Goal: Information Seeking & Learning: Stay updated

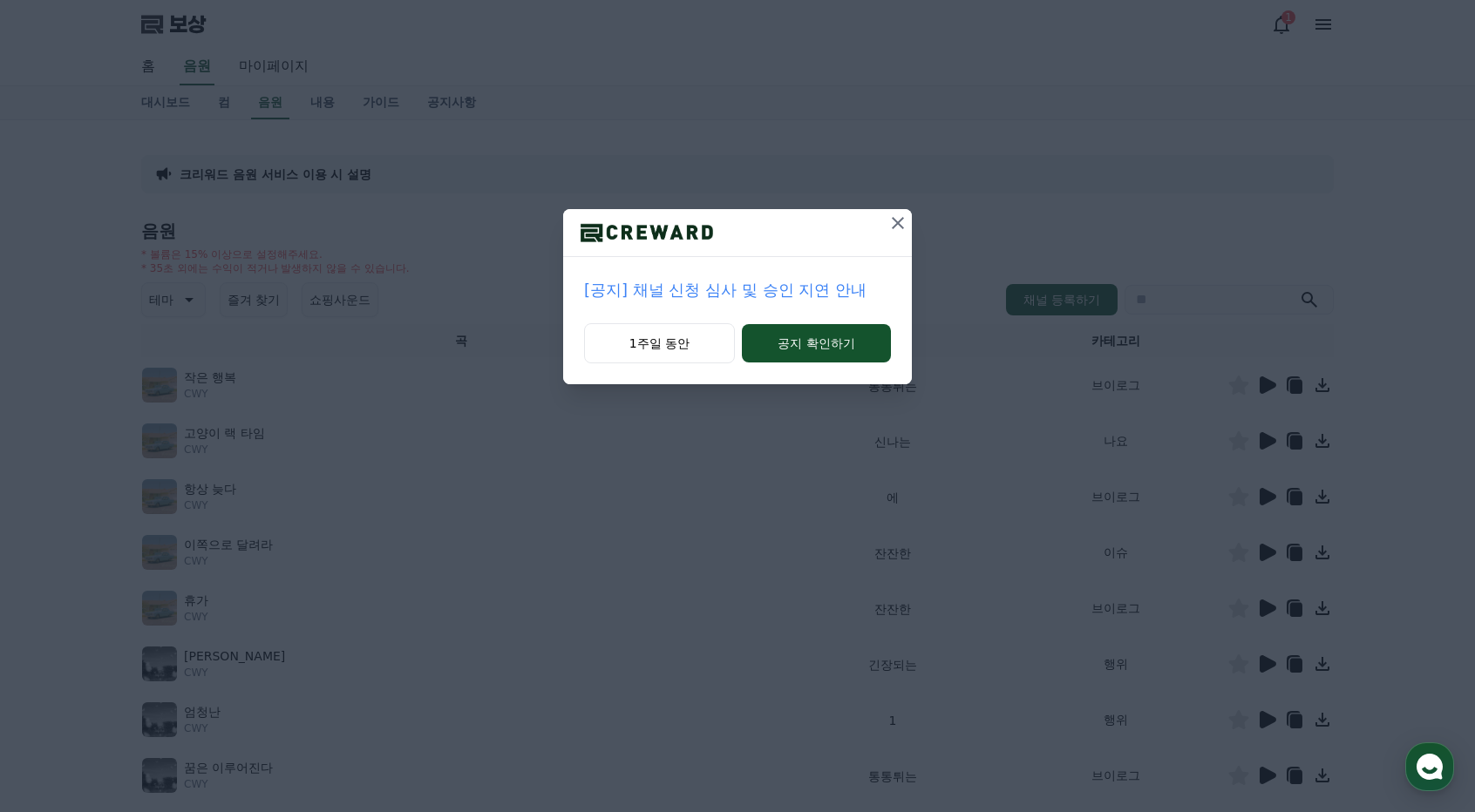
click at [896, 222] on icon at bounding box center [898, 223] width 12 height 12
click at [899, 222] on icon at bounding box center [898, 223] width 12 height 12
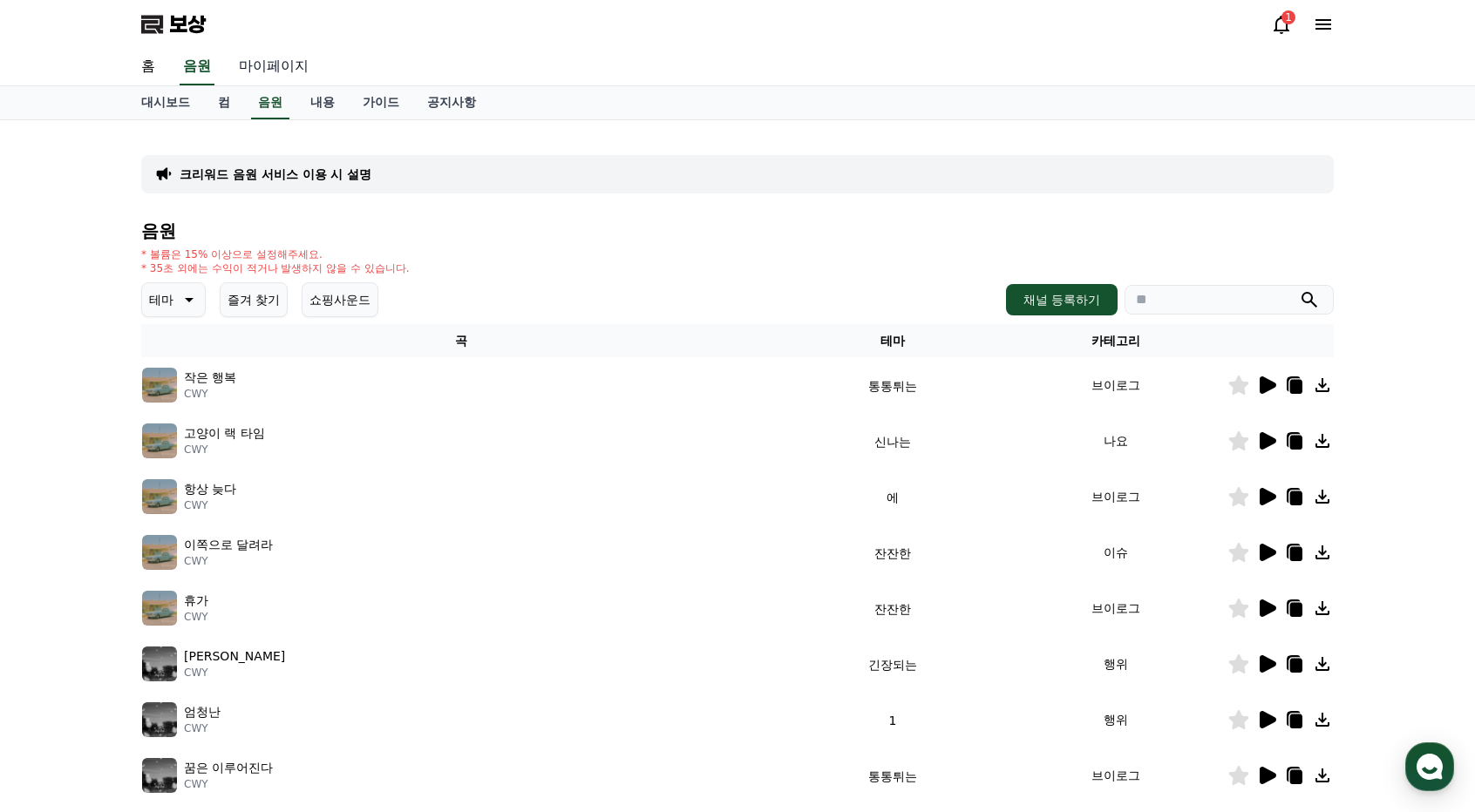
click at [258, 69] on font "마이페이지" at bounding box center [273, 65] width 70 height 17
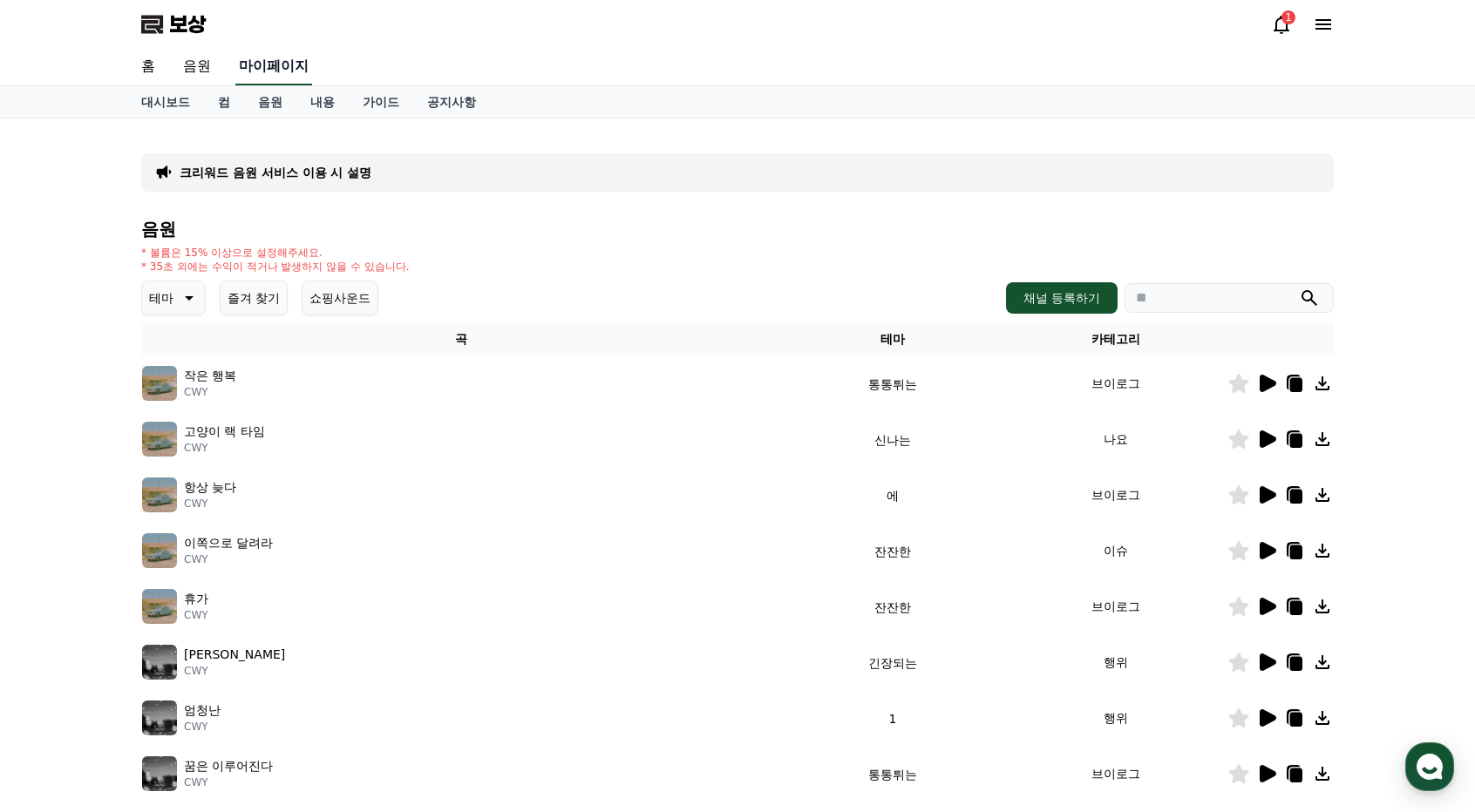
select select "**********"
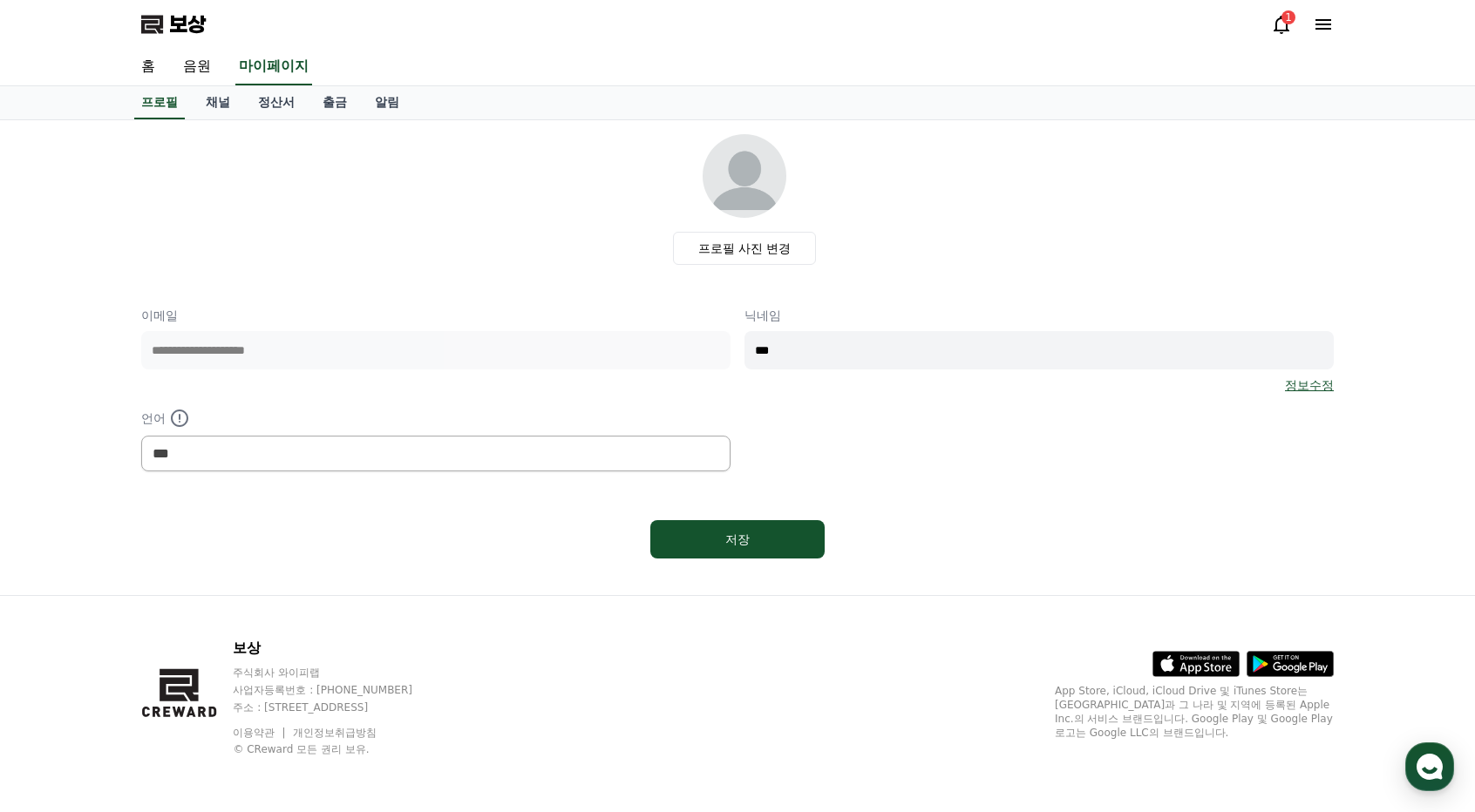
click at [375, 237] on div "프로필 사진 변경" at bounding box center [745, 199] width 1179 height 130
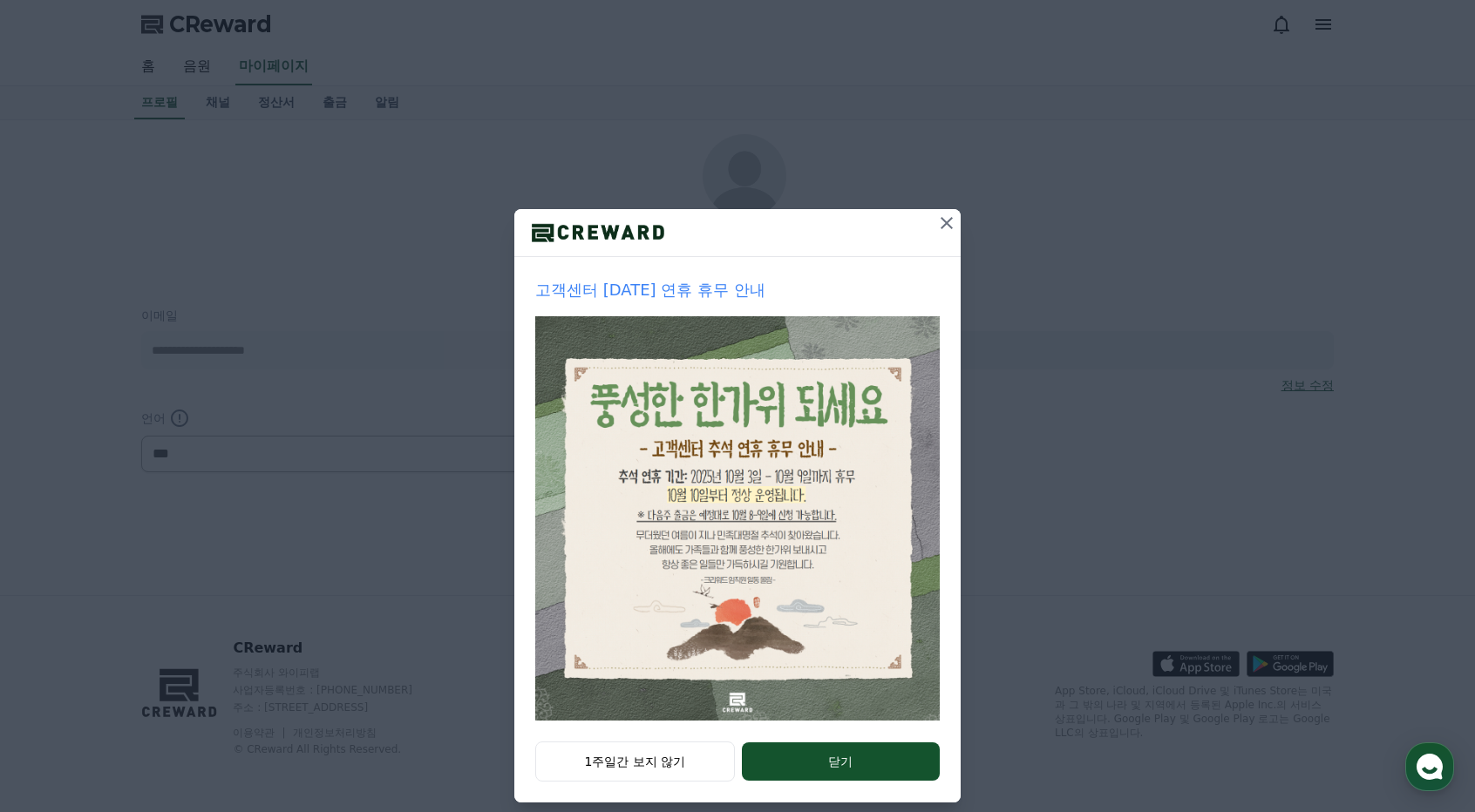
select select "**********"
click at [807, 761] on button "닫기" at bounding box center [841, 761] width 198 height 38
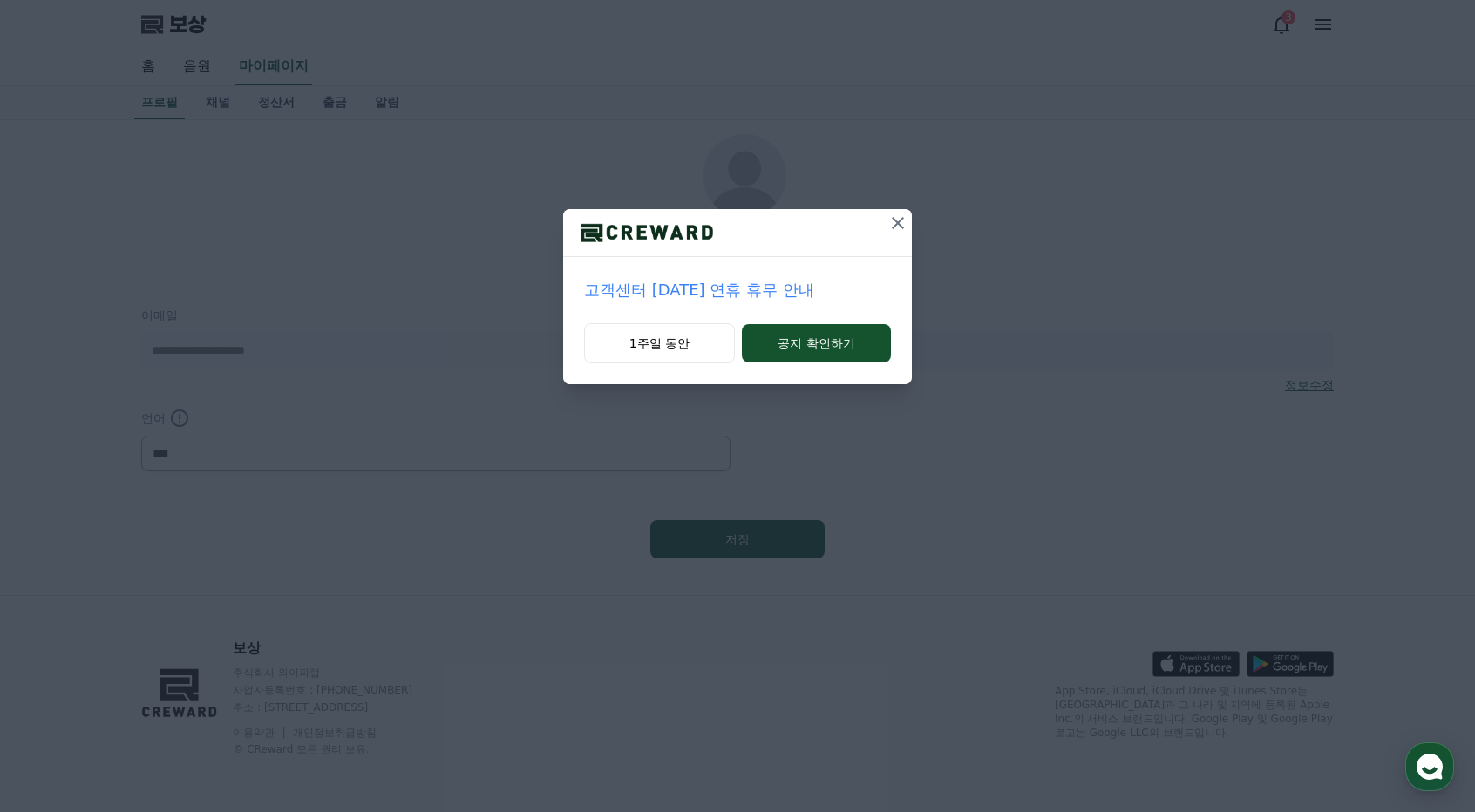
click at [897, 224] on icon at bounding box center [898, 223] width 12 height 12
click at [902, 219] on icon at bounding box center [898, 223] width 12 height 12
click at [907, 219] on icon at bounding box center [898, 223] width 21 height 21
click at [798, 337] on font "공지 확인하기" at bounding box center [816, 343] width 77 height 14
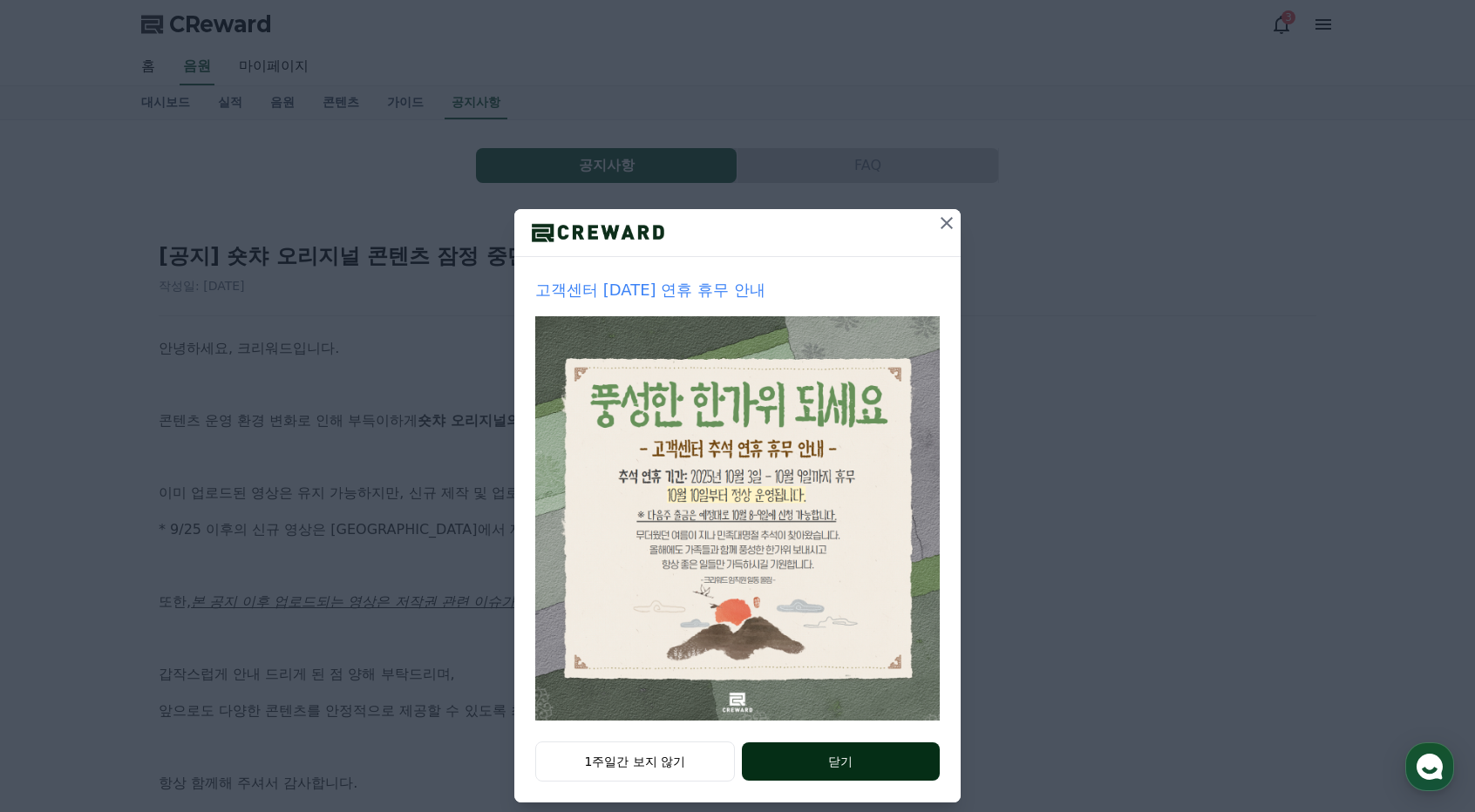
click at [764, 754] on button "닫기" at bounding box center [841, 761] width 198 height 38
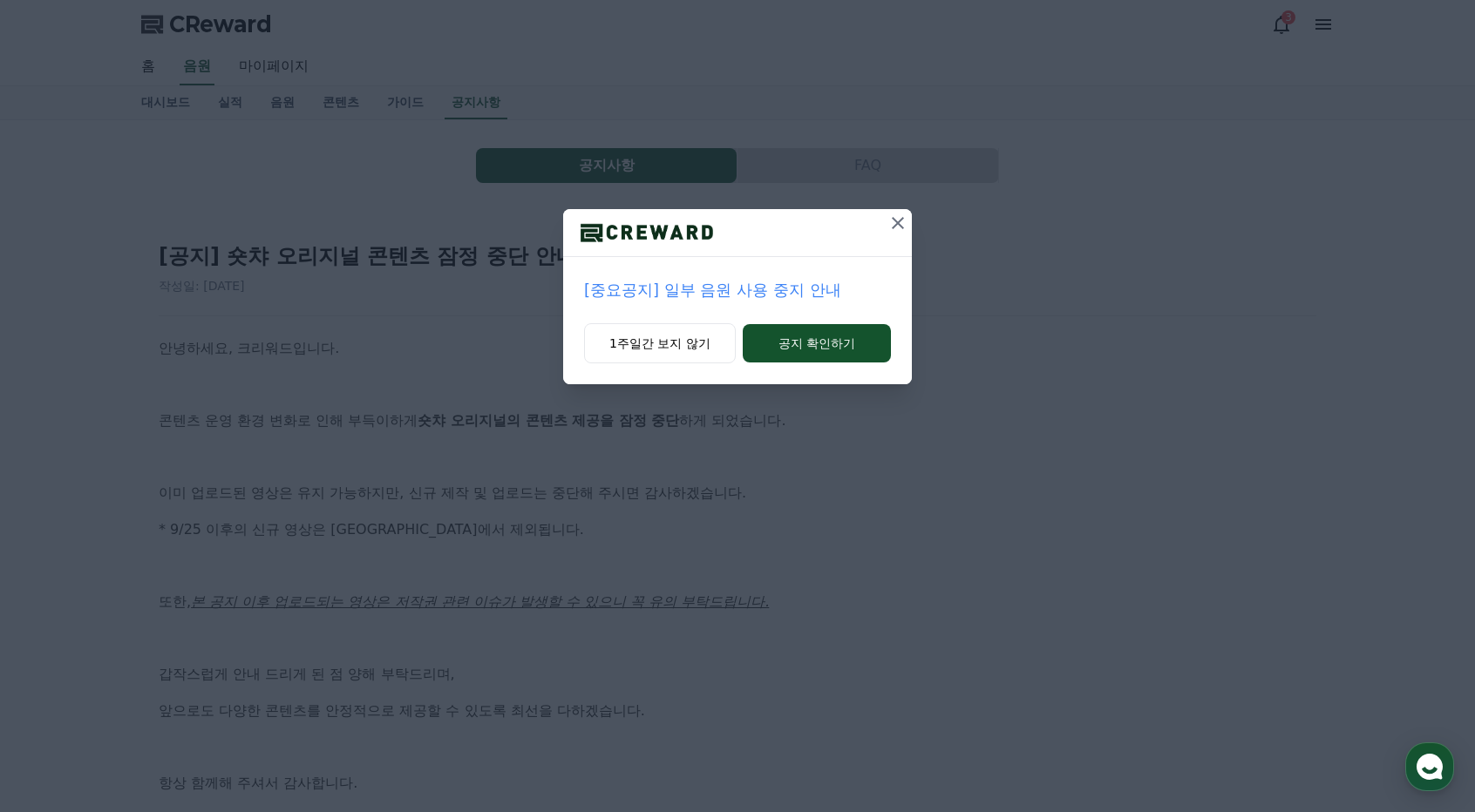
click at [899, 219] on icon at bounding box center [898, 223] width 21 height 21
click at [896, 219] on icon at bounding box center [898, 223] width 21 height 21
click at [902, 219] on icon at bounding box center [898, 223] width 12 height 12
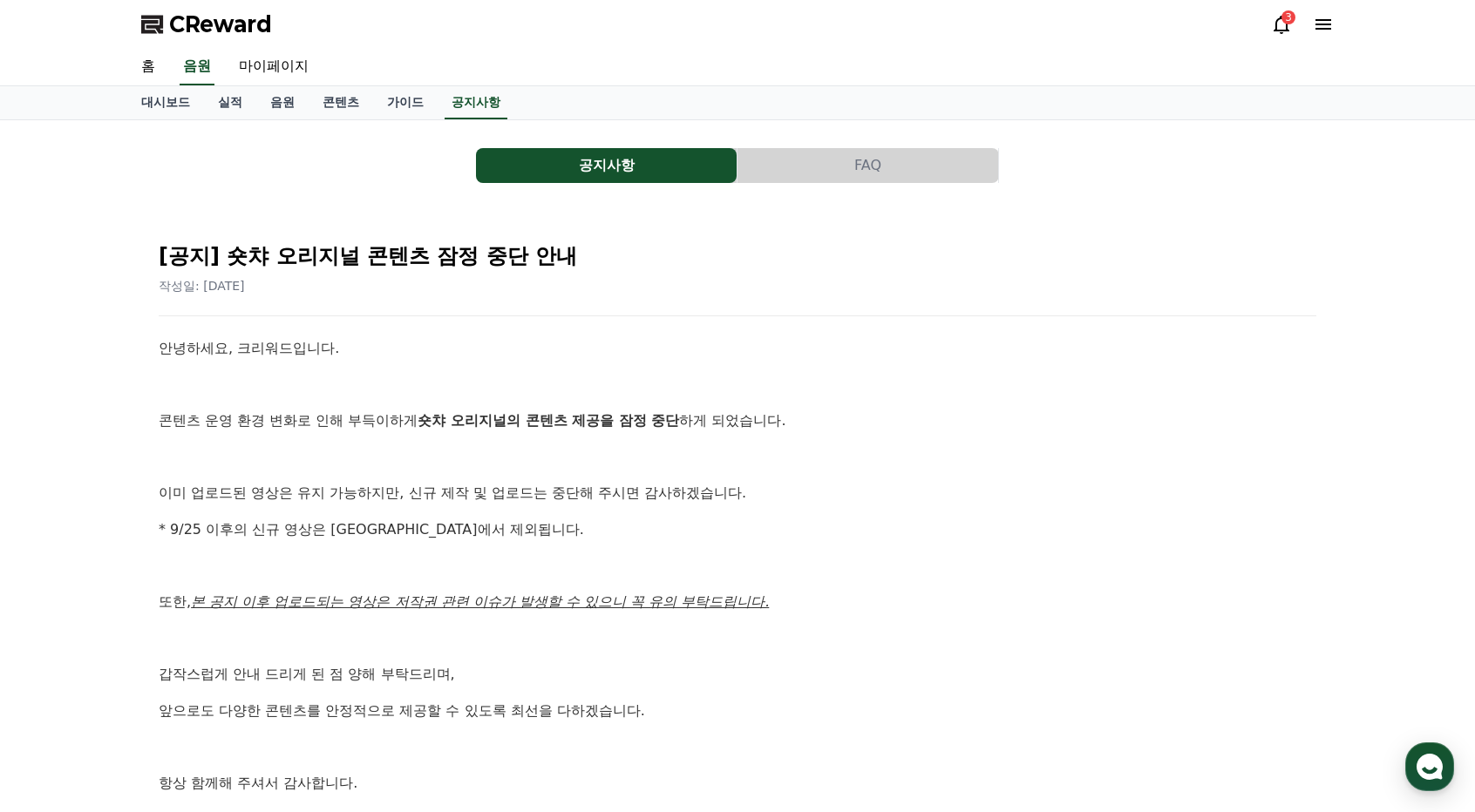
click at [902, 219] on div "[공지] 숏챠 오리지널 콘텐츠 잠정 중단 안내 작성일: 2025-09-25 안녕하세요, 크리워드입니다. 콘텐츠 운영 환경 변화로 인해 부득이하…" at bounding box center [738, 555] width 1179 height 675
click at [855, 257] on h2 "[공지] 숏챠 오리지널 콘텐츠 잠정 중단 안내" at bounding box center [738, 257] width 1157 height 28
click at [281, 59] on link "마이페이지" at bounding box center [273, 67] width 98 height 37
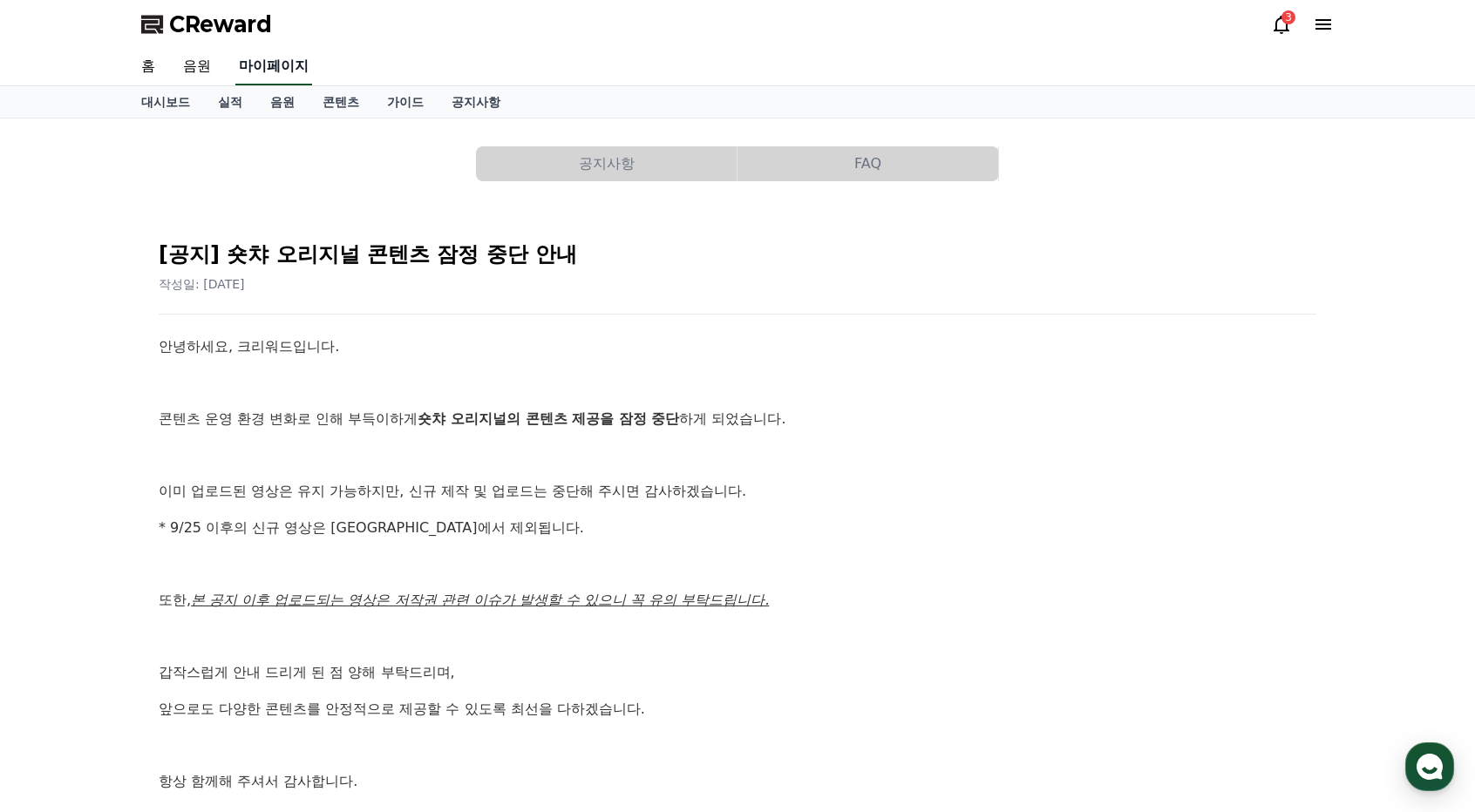
select select "**********"
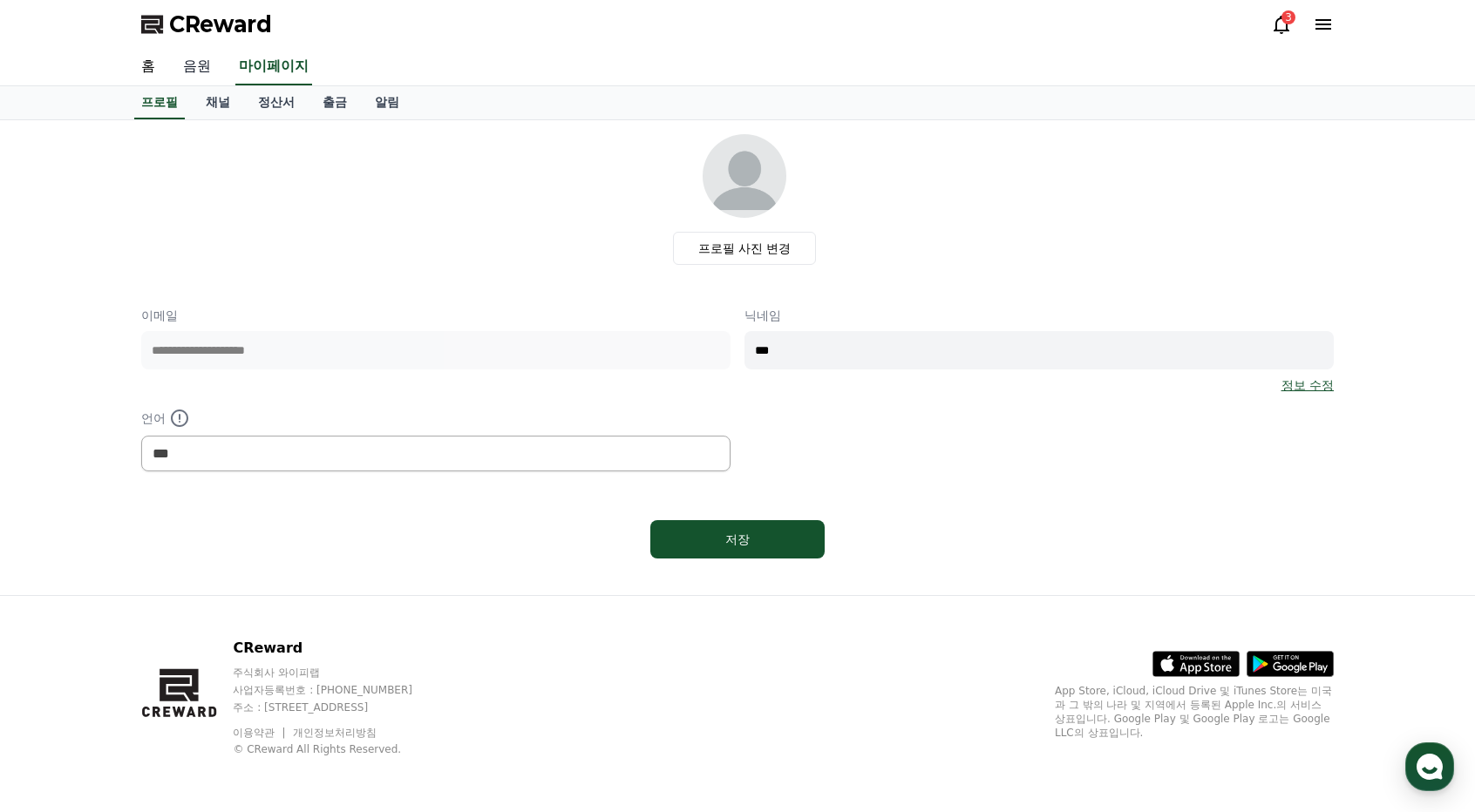
click at [204, 68] on link "음원" at bounding box center [197, 67] width 56 height 37
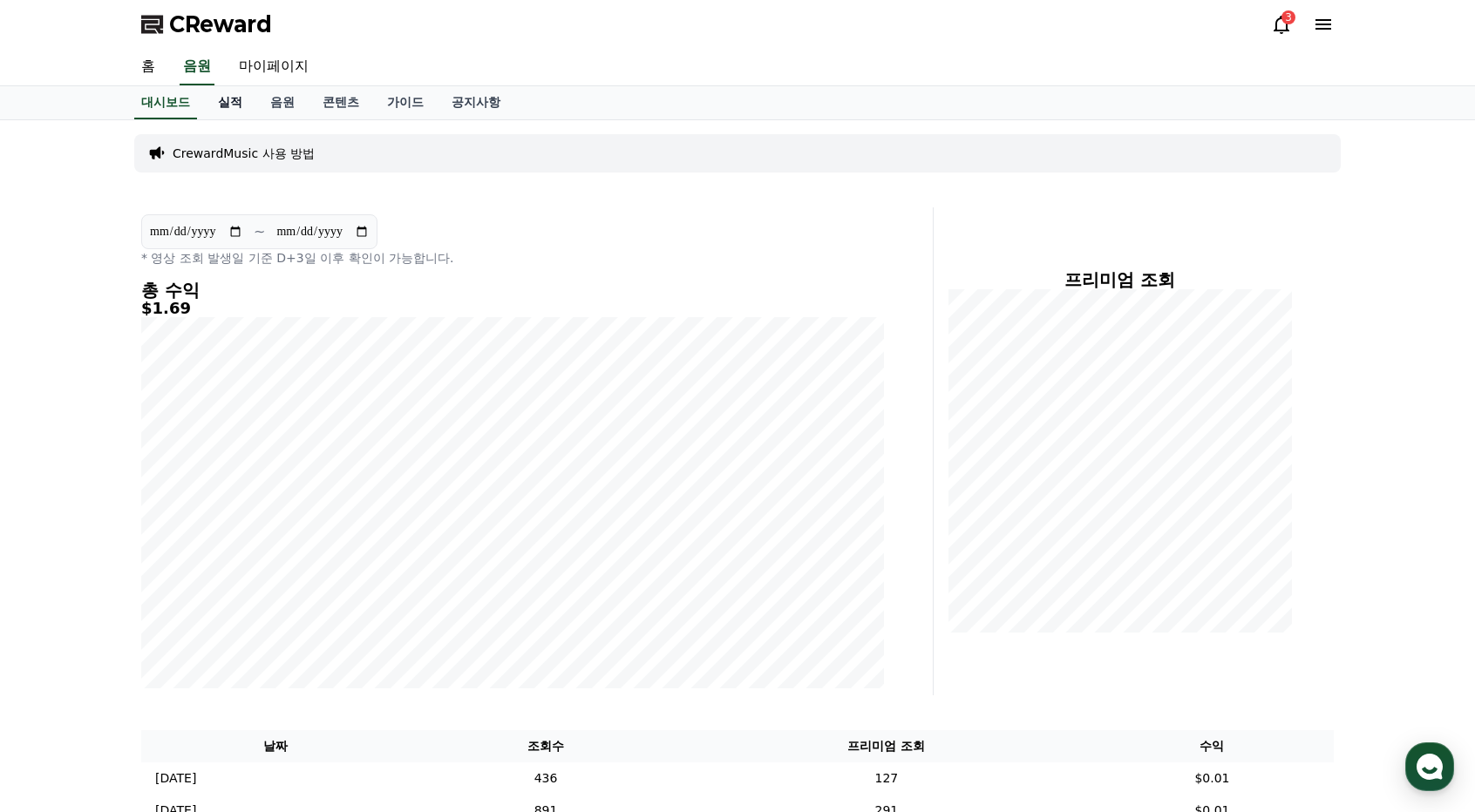
click at [233, 99] on link "실적" at bounding box center [229, 103] width 52 height 34
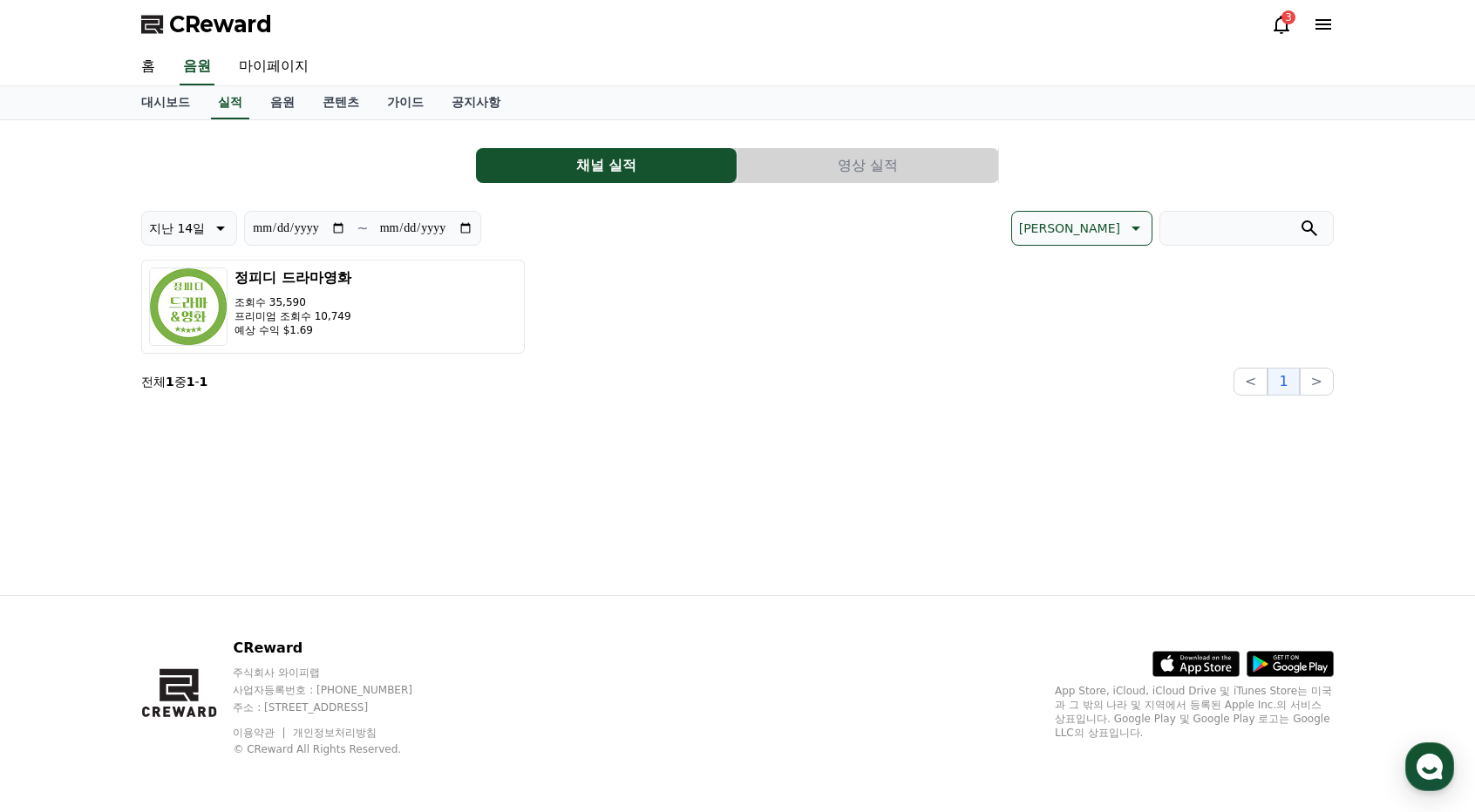
click at [893, 156] on button "영상 실적" at bounding box center [867, 166] width 260 height 35
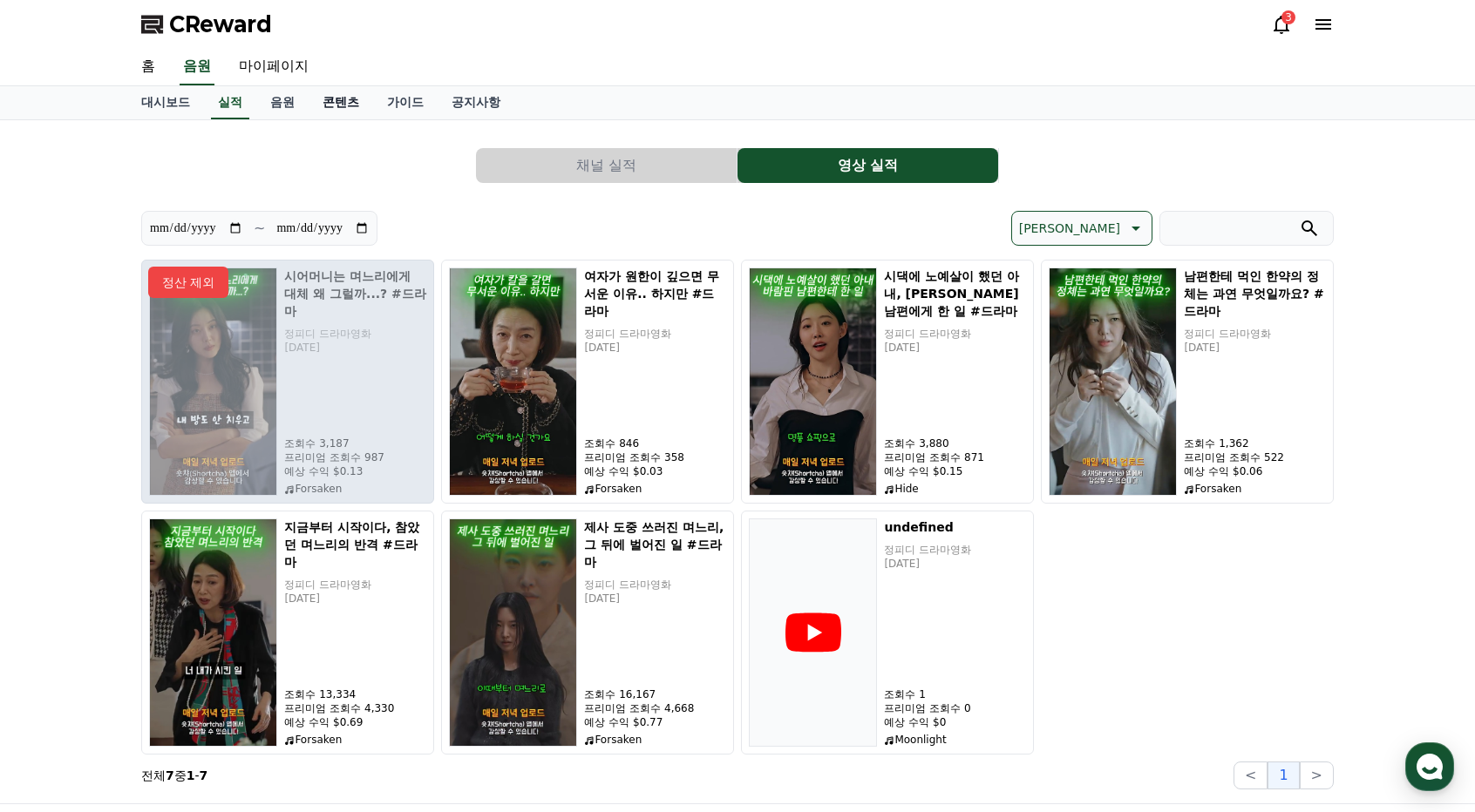
click at [348, 96] on link "콘텐츠" at bounding box center [341, 103] width 64 height 34
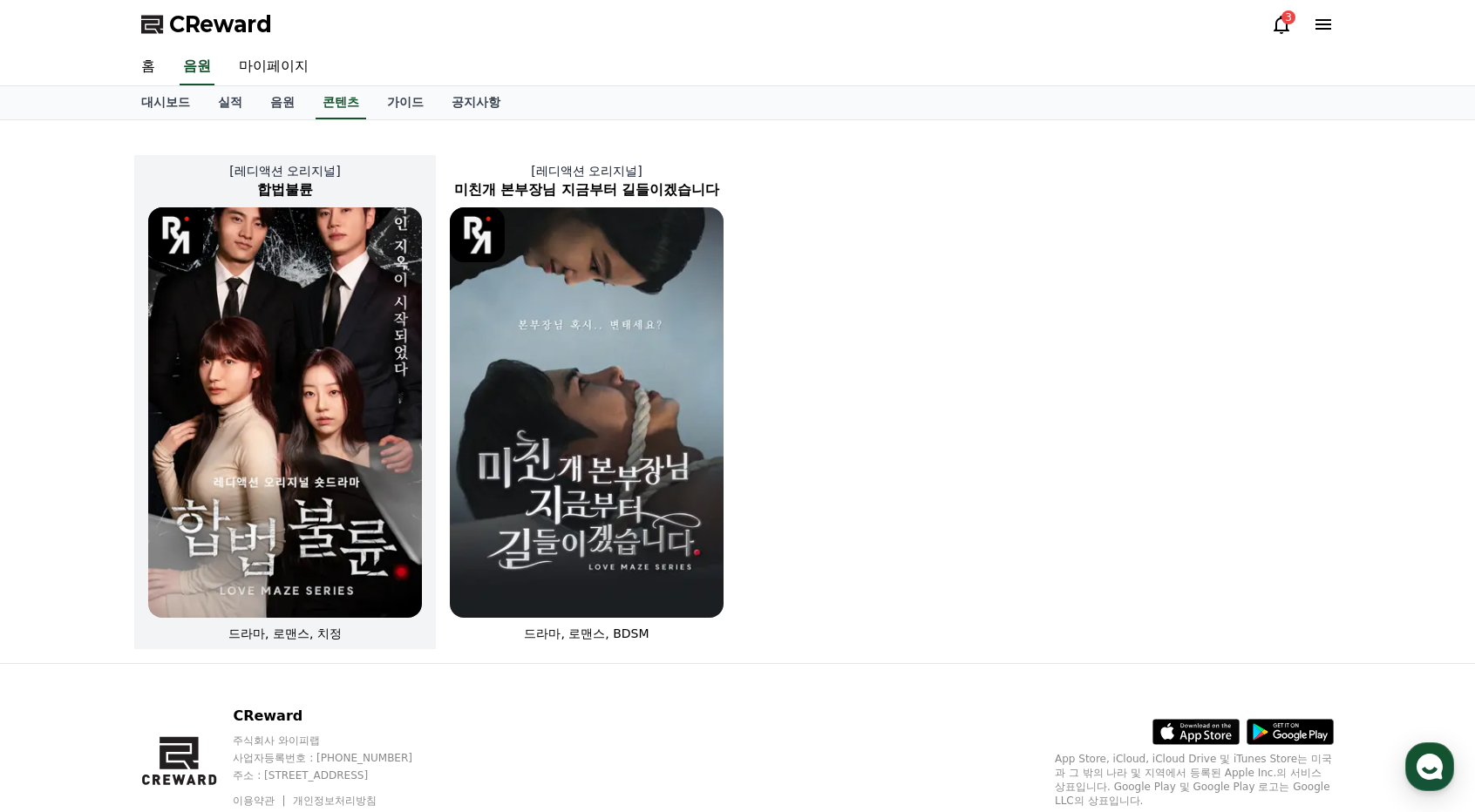
click at [373, 329] on img at bounding box center [285, 412] width 273 height 410
click at [1286, 11] on div "3" at bounding box center [1289, 18] width 14 height 14
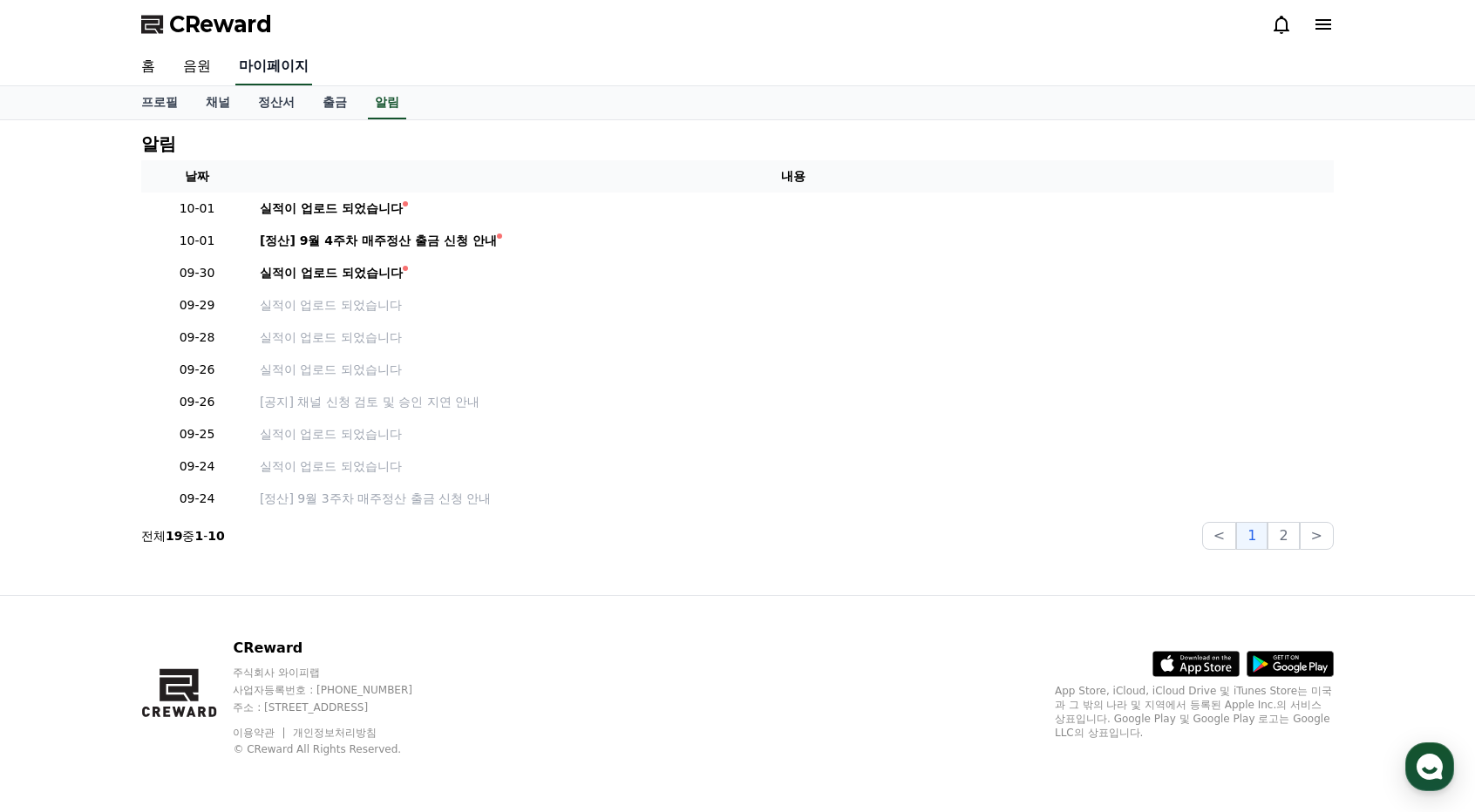
click at [275, 65] on link "마이페이지" at bounding box center [273, 67] width 77 height 37
select select "**********"
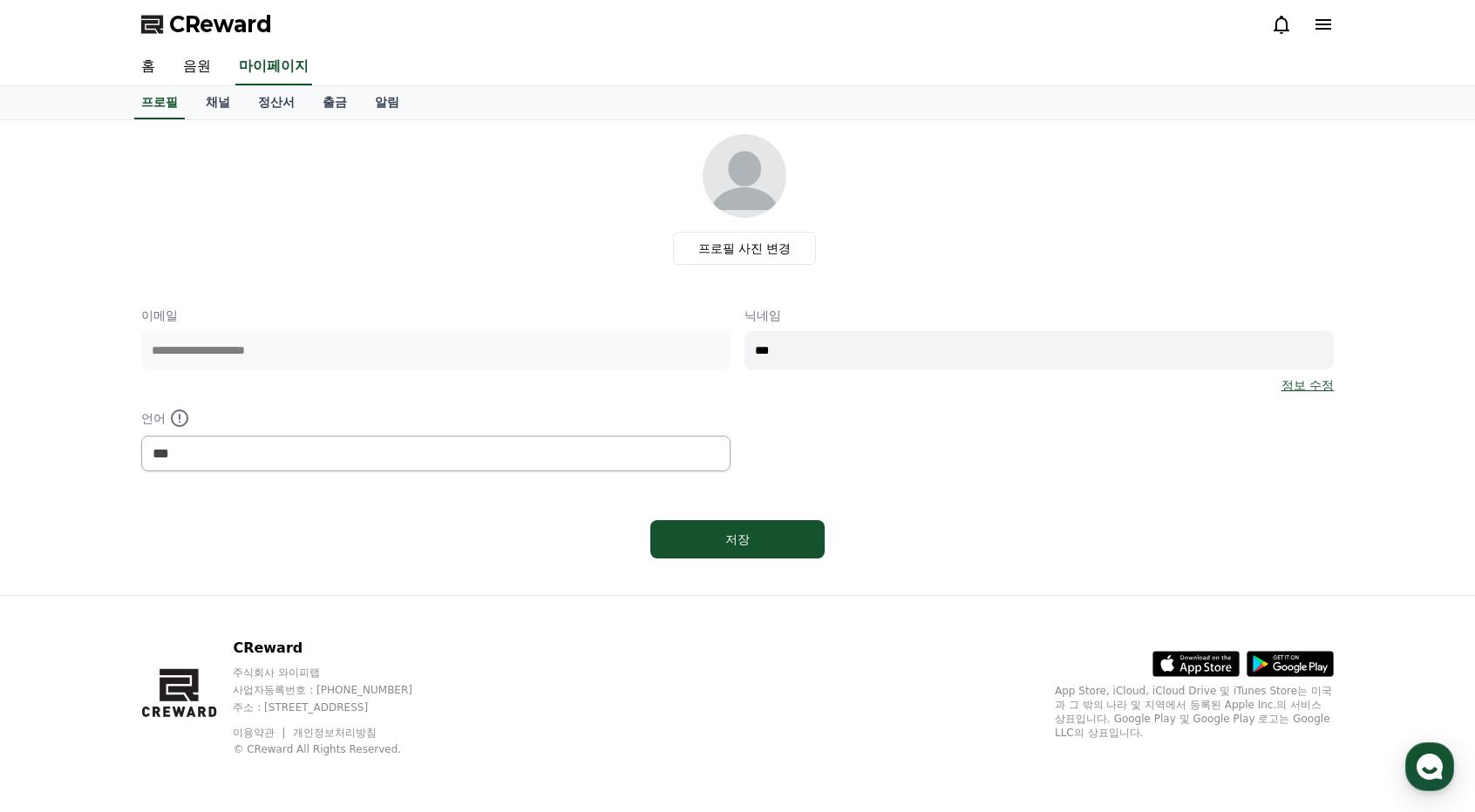
click at [239, 29] on span "CReward" at bounding box center [221, 25] width 103 height 28
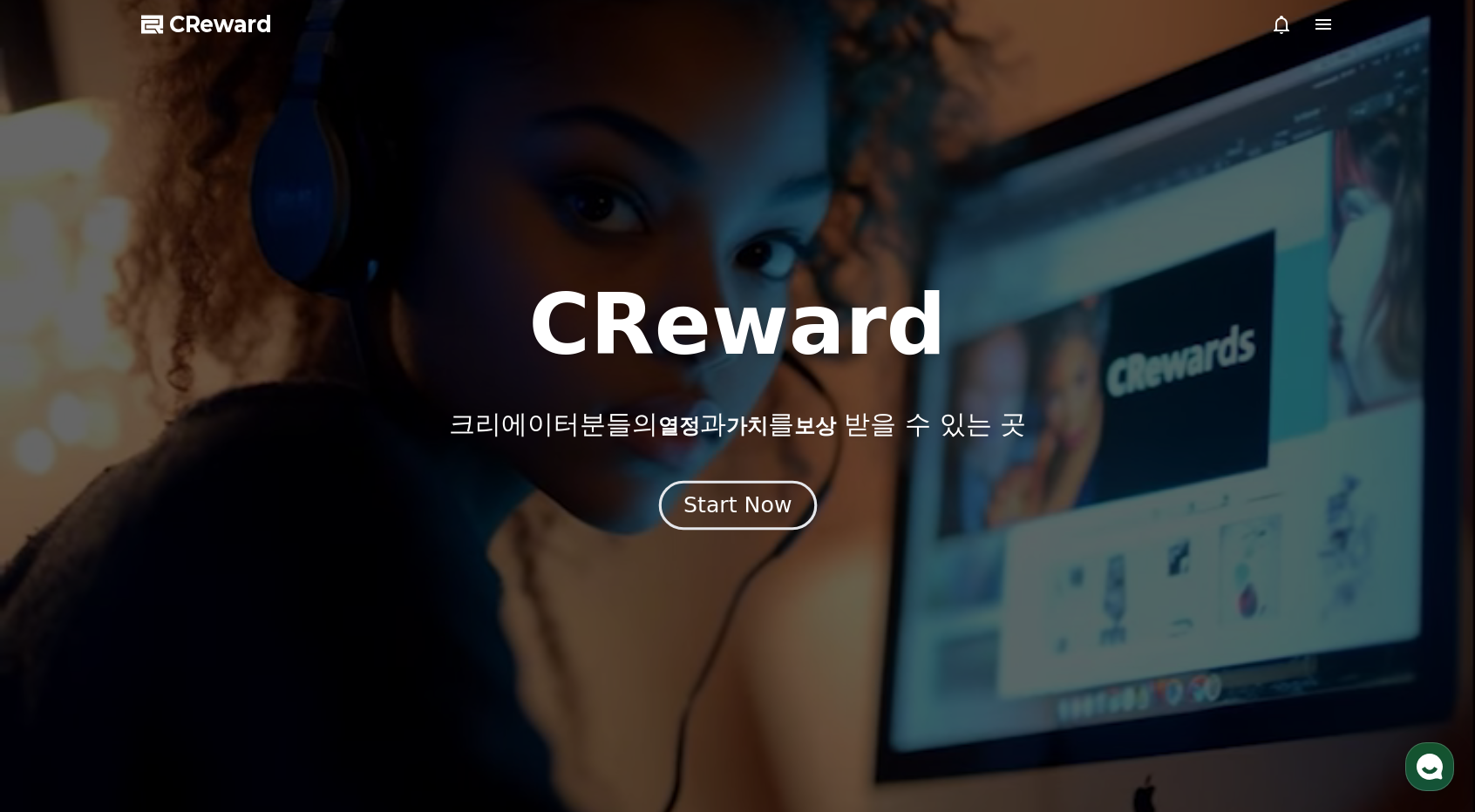
click at [739, 513] on div "Start Now" at bounding box center [738, 505] width 109 height 30
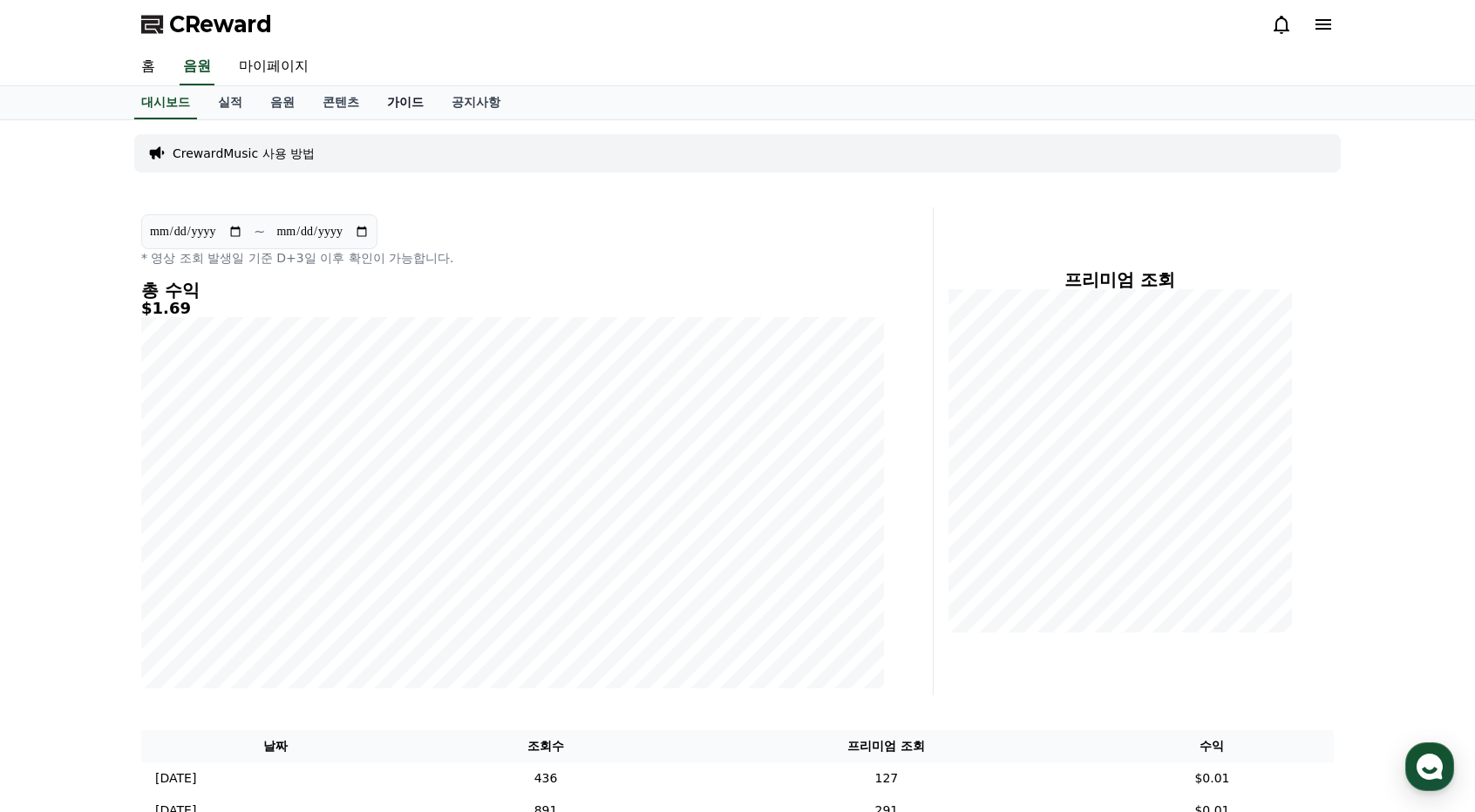
click at [390, 107] on link "가이드" at bounding box center [405, 103] width 64 height 34
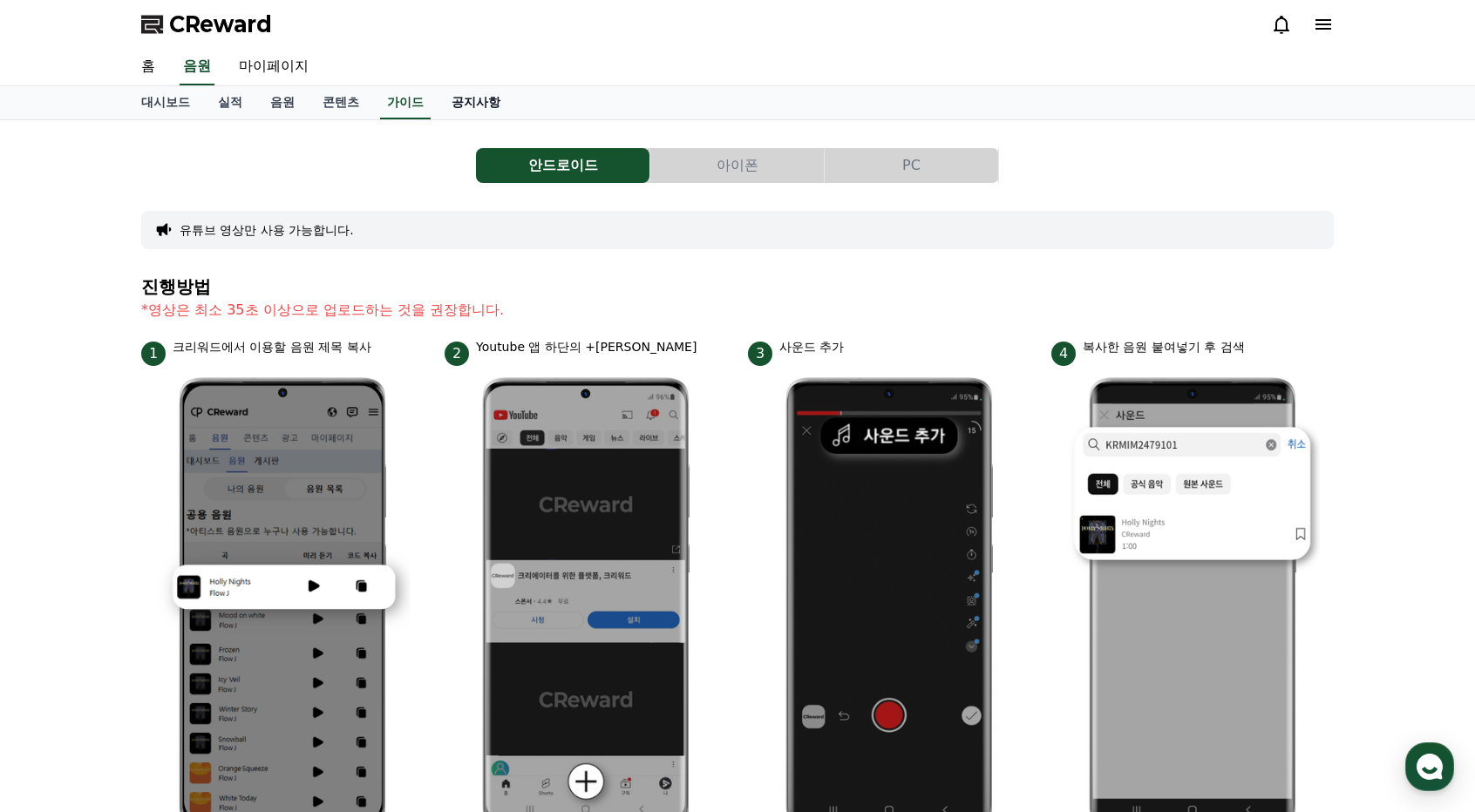
click at [458, 98] on link "공지사항" at bounding box center [475, 103] width 77 height 34
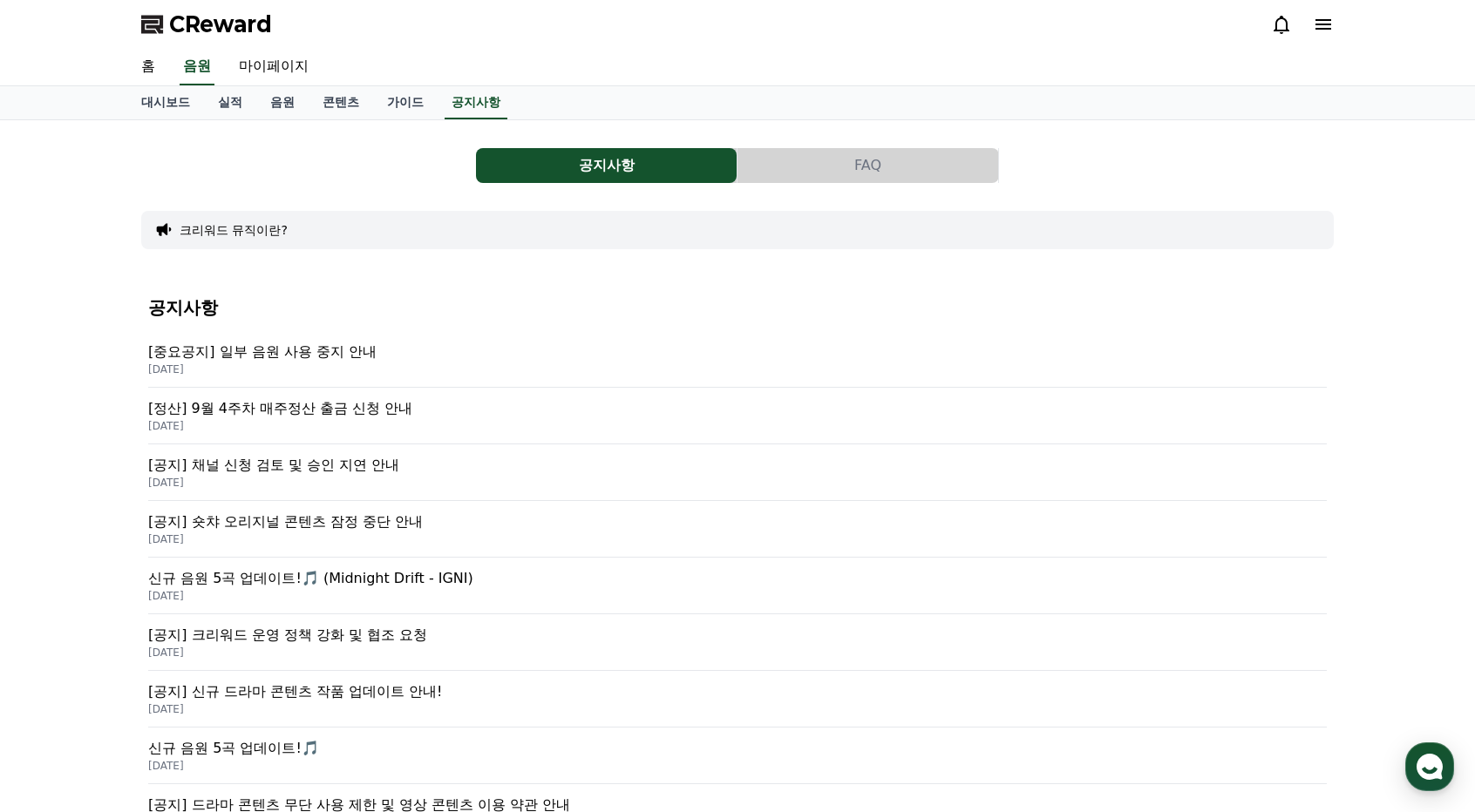
click at [393, 525] on p "[공지] 숏챠 오리지널 콘텐츠 잠정 중단 안내" at bounding box center [738, 522] width 1179 height 21
click at [380, 456] on p "[공지] 채널 신청 검토 및 승인 지연 안내" at bounding box center [738, 466] width 1179 height 21
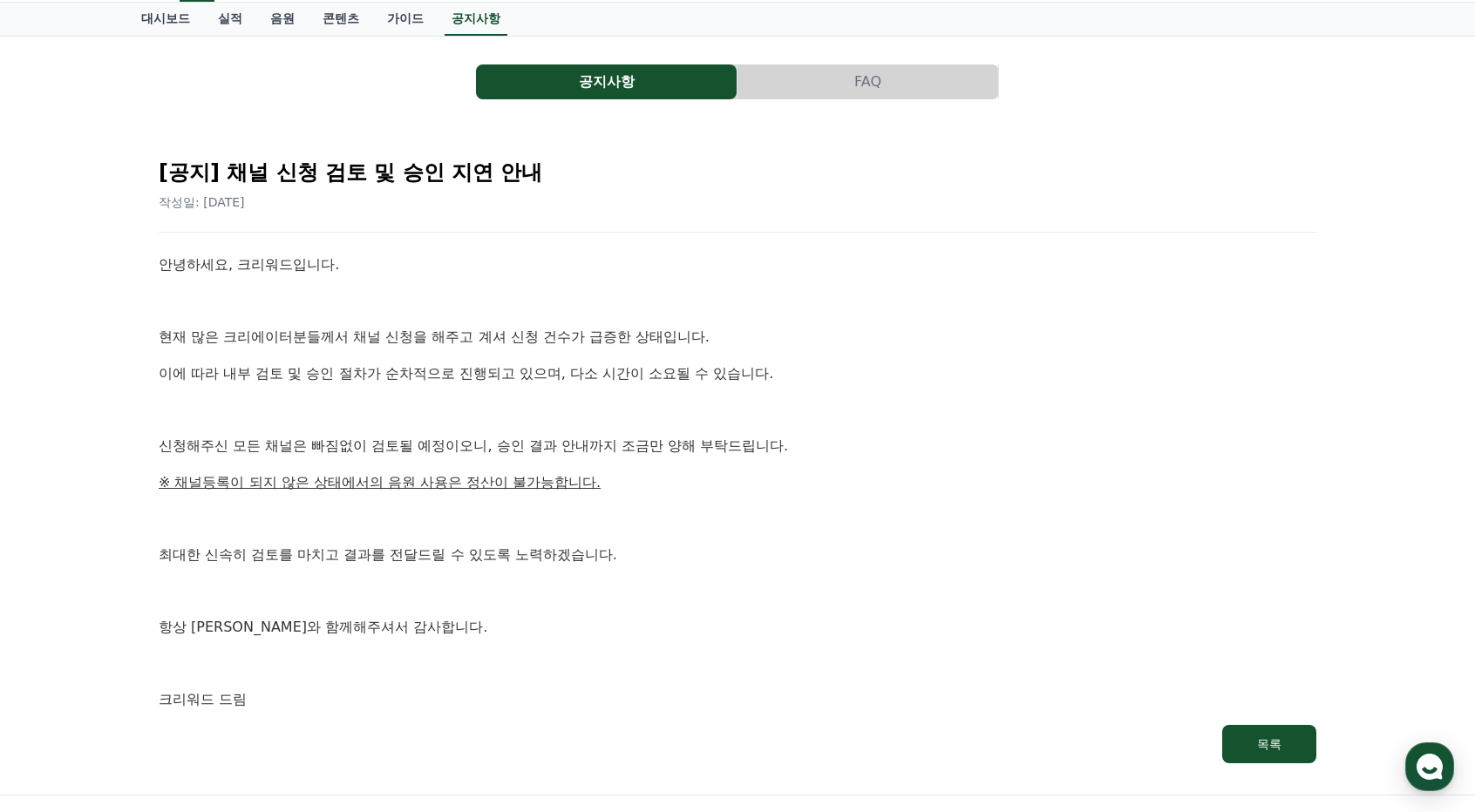
scroll to position [87, 0]
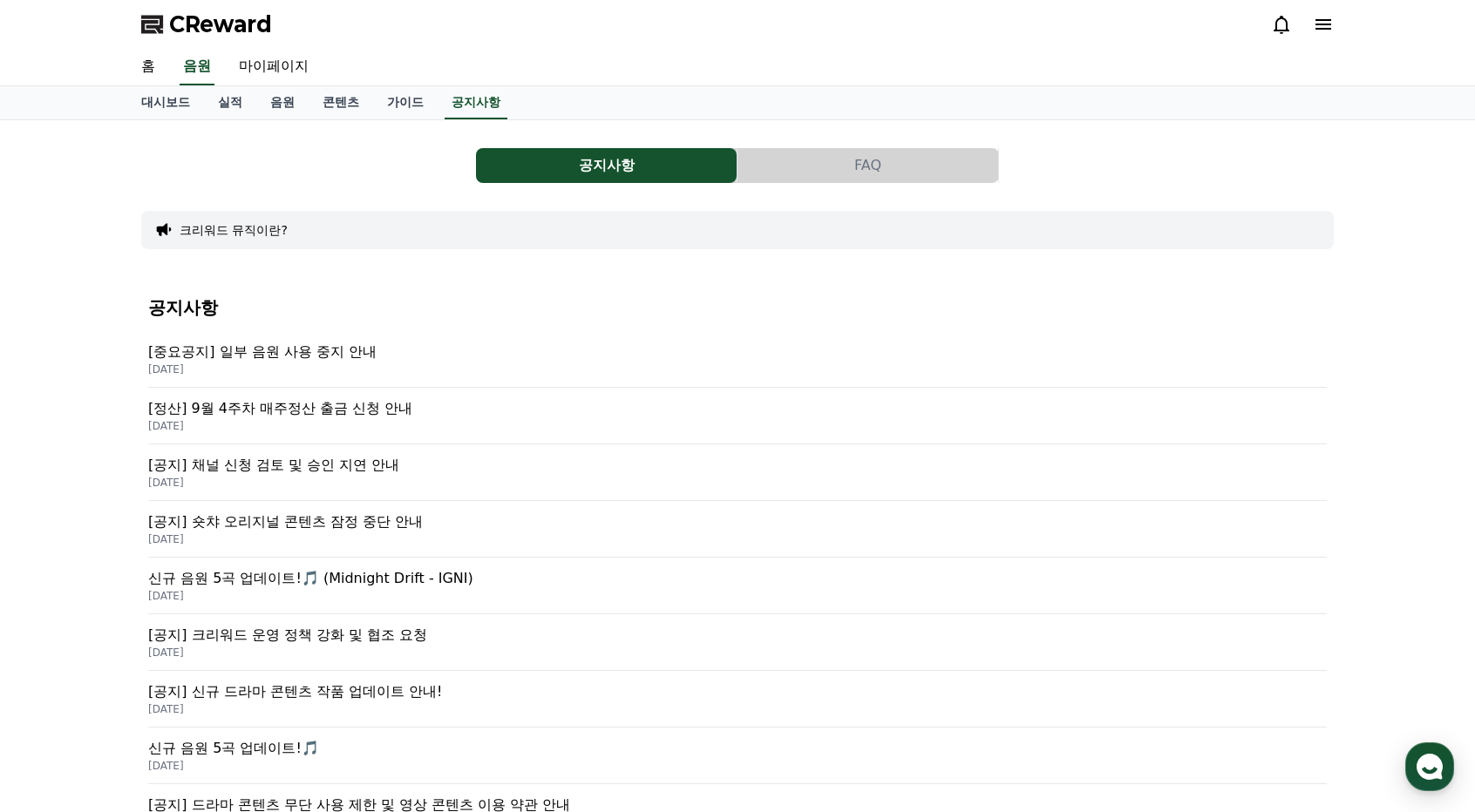
click at [343, 353] on p "[중요공지] 일부 음원 사용 중지 안내" at bounding box center [738, 352] width 1179 height 21
